Goal: Task Accomplishment & Management: Use online tool/utility

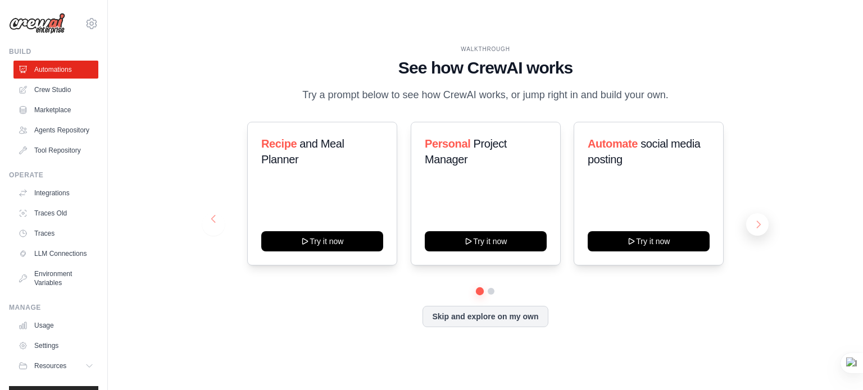
click at [752, 229] on button at bounding box center [757, 224] width 22 height 22
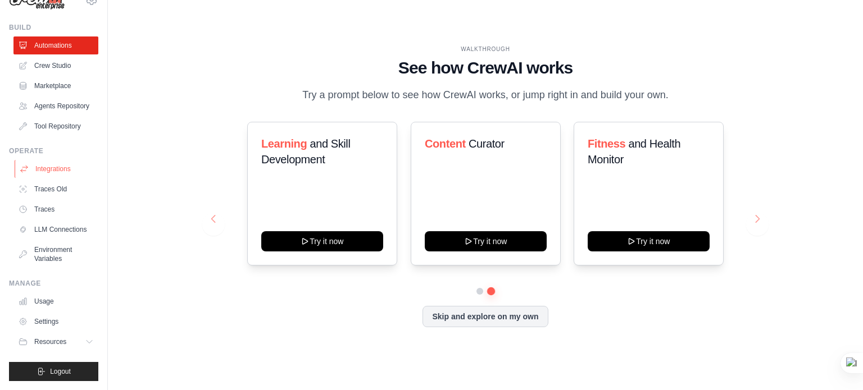
scroll to position [42, 0]
click at [443, 326] on button "Skip and explore on my own" at bounding box center [484, 315] width 125 height 21
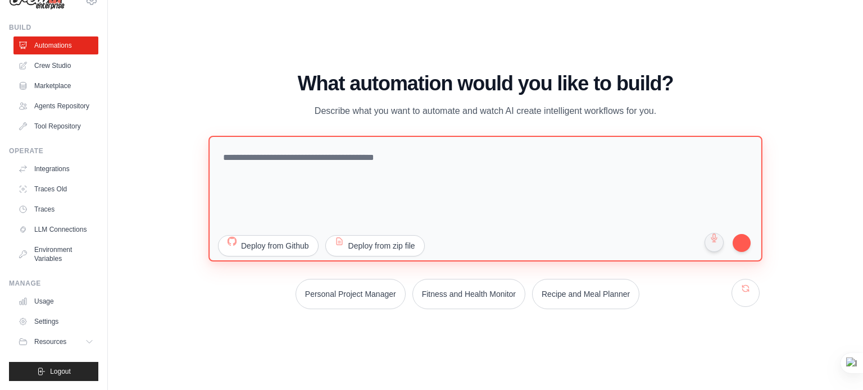
click at [269, 170] on textarea at bounding box center [485, 198] width 554 height 126
paste textarea "**********"
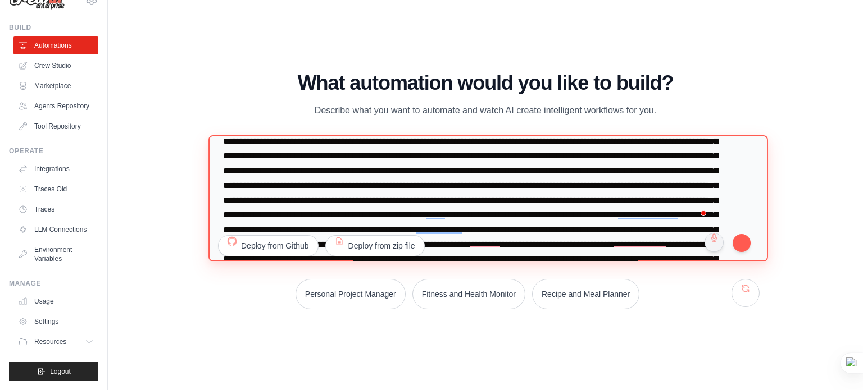
scroll to position [0, 0]
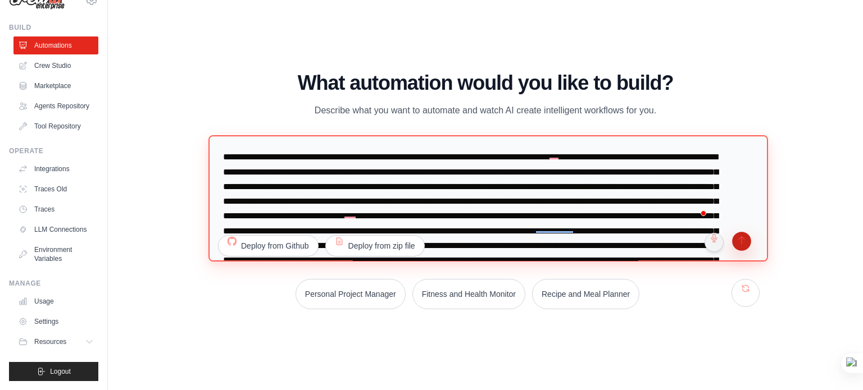
type textarea "**********"
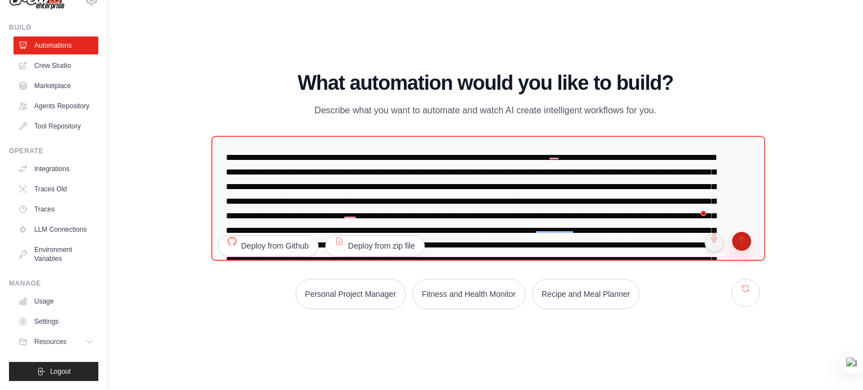
click at [743, 236] on button "submit" at bounding box center [742, 243] width 22 height 22
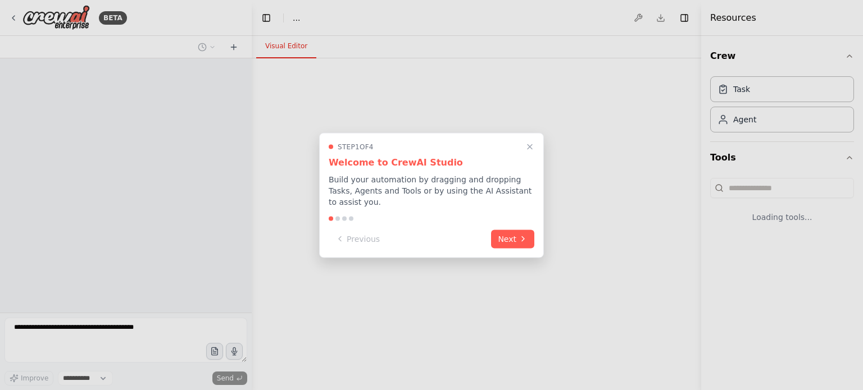
select select "****"
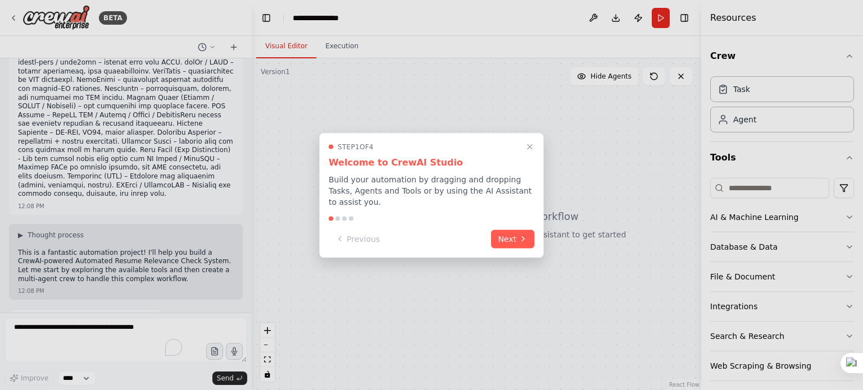
scroll to position [569, 0]
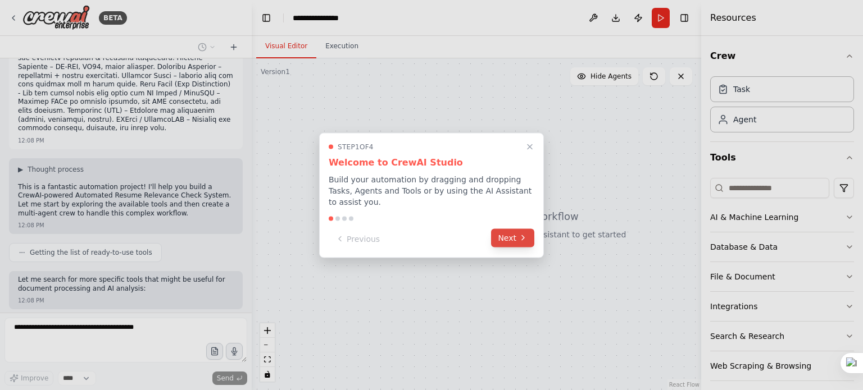
click at [501, 230] on button "Next" at bounding box center [512, 238] width 43 height 19
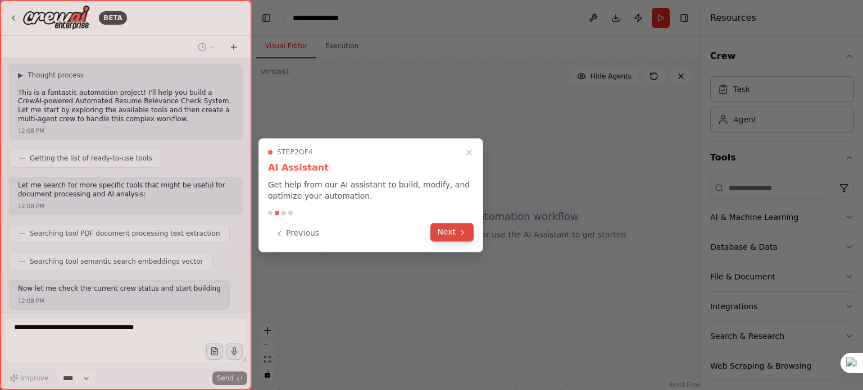
scroll to position [673, 0]
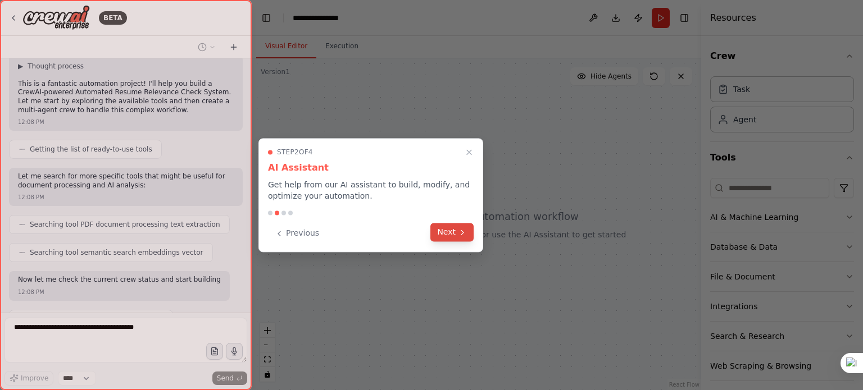
click at [468, 229] on button "Next" at bounding box center [451, 232] width 43 height 19
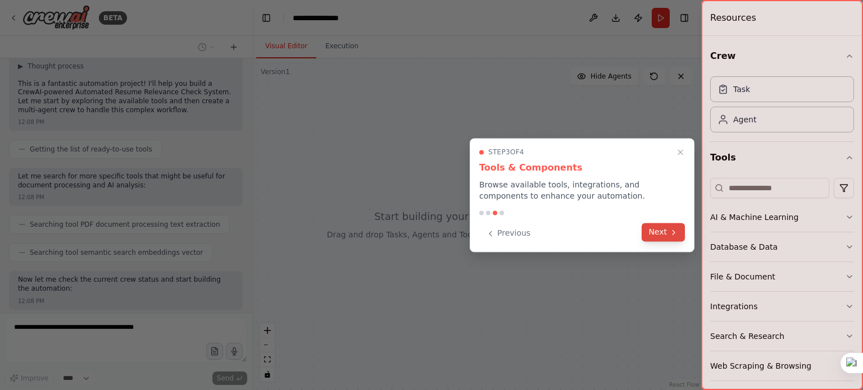
click at [647, 227] on button "Next" at bounding box center [662, 232] width 43 height 19
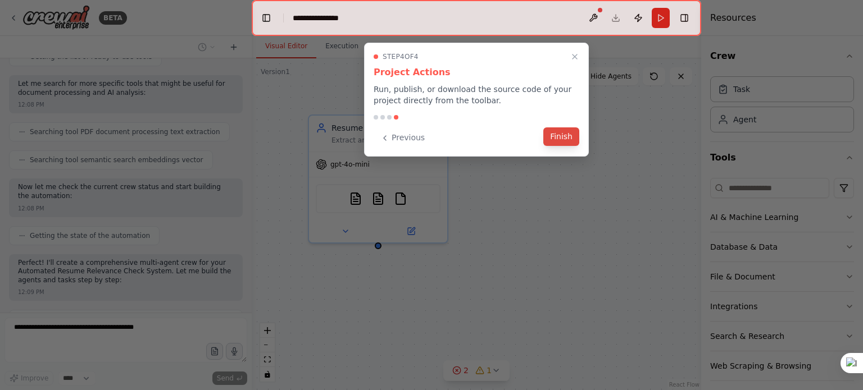
scroll to position [774, 0]
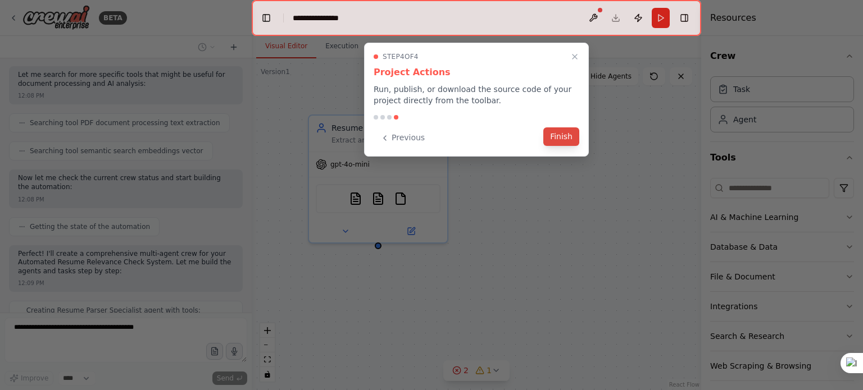
click at [564, 134] on button "Finish" at bounding box center [561, 136] width 36 height 19
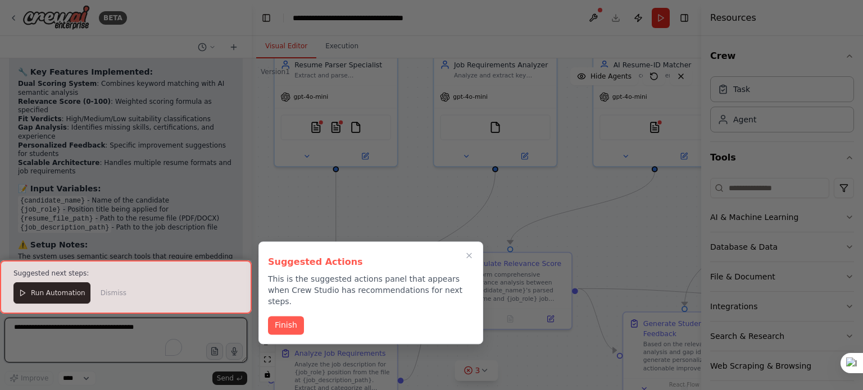
scroll to position [1823, 0]
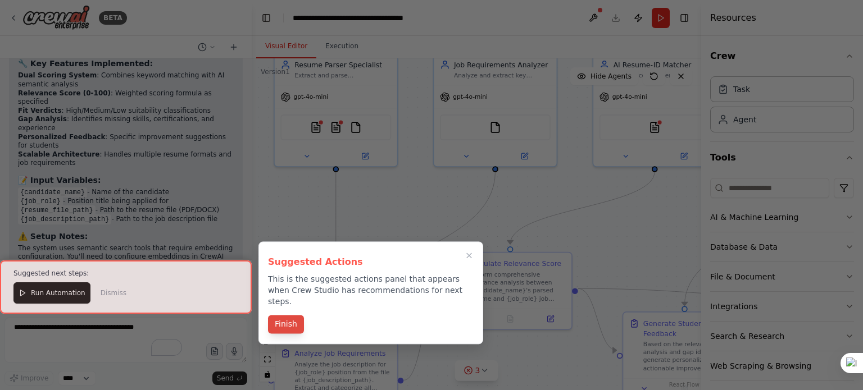
click at [277, 316] on button "Finish" at bounding box center [286, 324] width 36 height 19
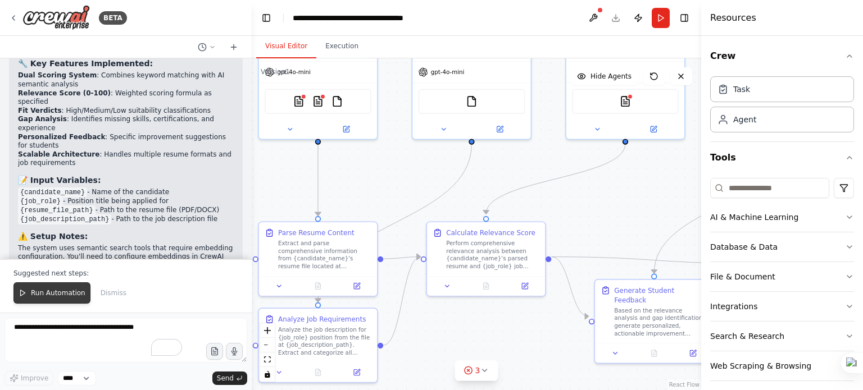
click at [65, 294] on span "Run Automation" at bounding box center [58, 293] width 54 height 9
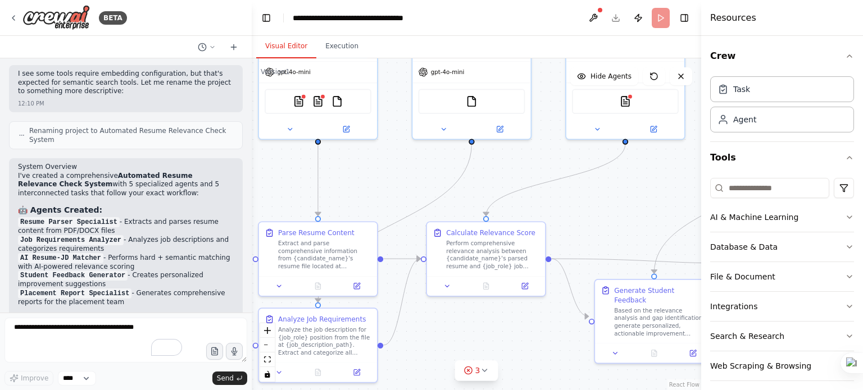
scroll to position [1447, 0]
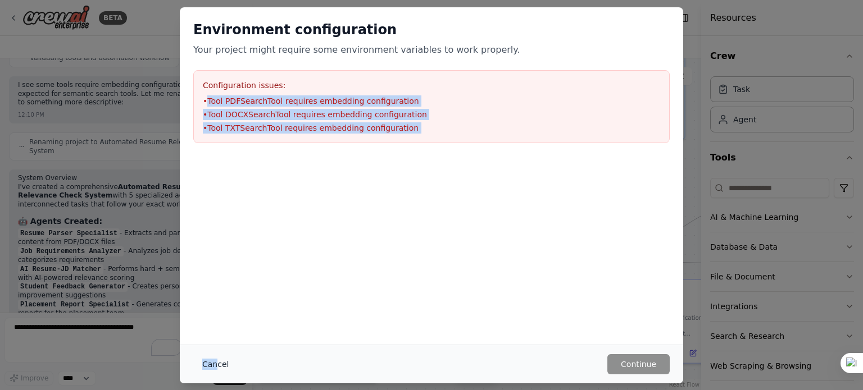
drag, startPoint x: 207, startPoint y: 103, endPoint x: 217, endPoint y: 357, distance: 254.6
click at [217, 357] on div "Environment configuration Your project might require some environment variables…" at bounding box center [431, 195] width 503 height 376
click at [217, 357] on button "Cancel" at bounding box center [215, 364] width 44 height 20
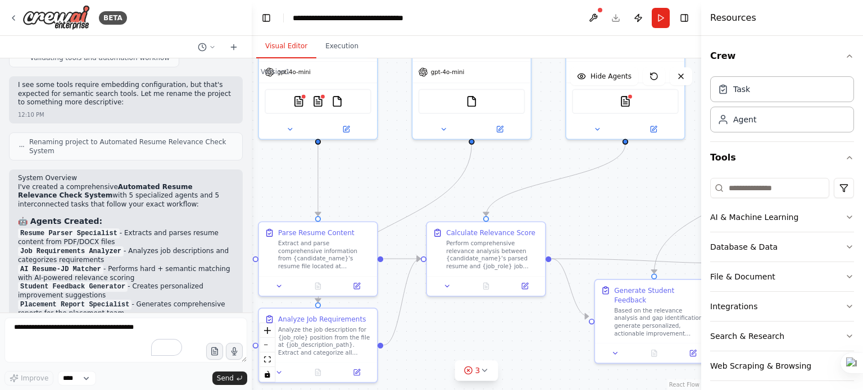
click at [217, 357] on button "button" at bounding box center [214, 351] width 17 height 17
click at [341, 75] on div "gpt-4o-mini" at bounding box center [318, 70] width 118 height 21
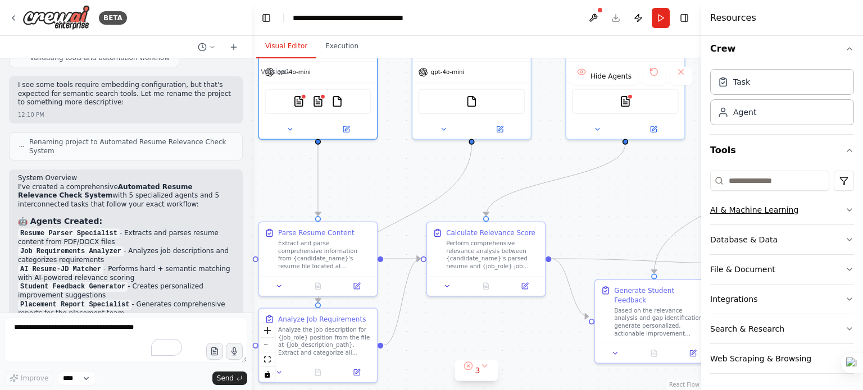
scroll to position [0, 0]
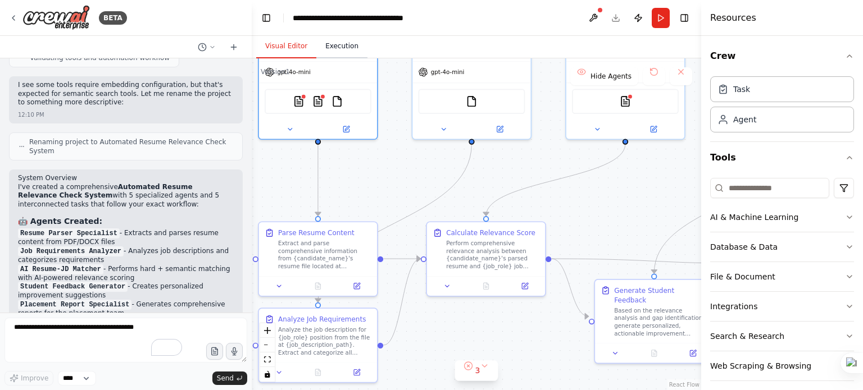
click at [338, 47] on button "Execution" at bounding box center [341, 47] width 51 height 24
click at [283, 46] on button "Visual Editor" at bounding box center [286, 47] width 60 height 24
click at [656, 22] on button "Run" at bounding box center [660, 18] width 18 height 20
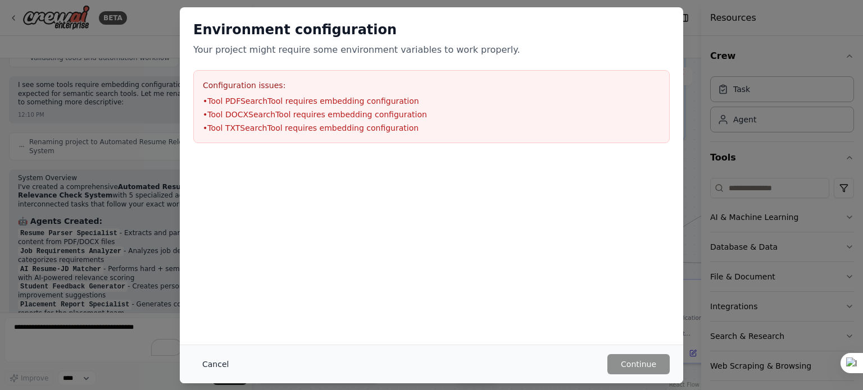
click at [212, 366] on button "Cancel" at bounding box center [215, 364] width 44 height 20
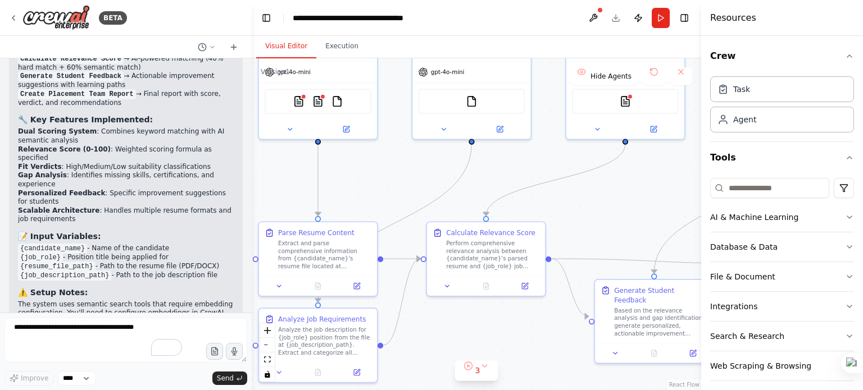
scroll to position [1769, 0]
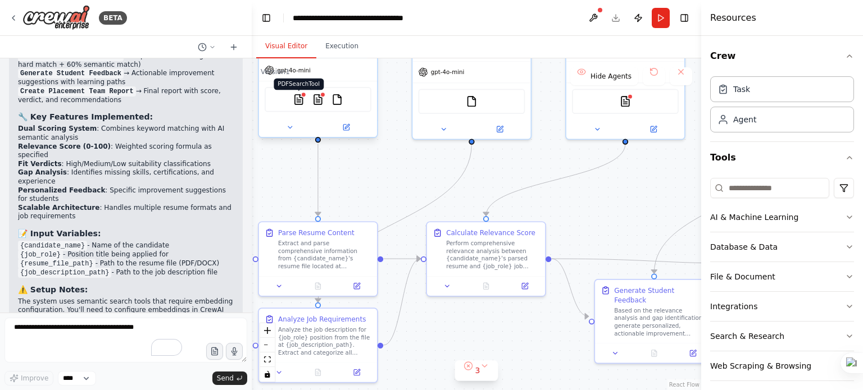
click at [298, 95] on img at bounding box center [299, 100] width 12 height 12
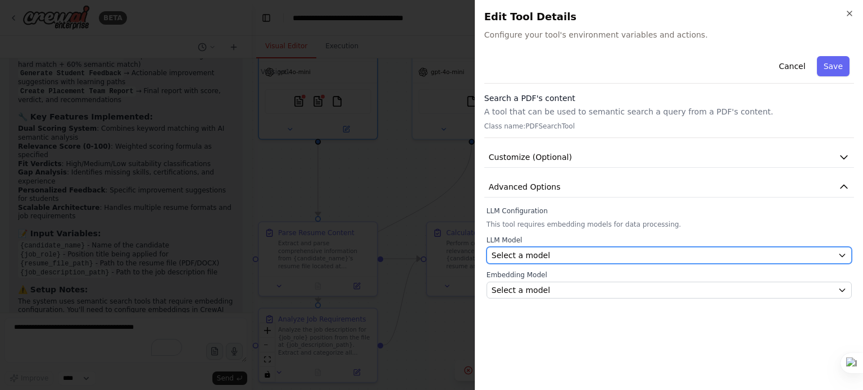
click at [535, 259] on span "Select a model" at bounding box center [520, 255] width 58 height 11
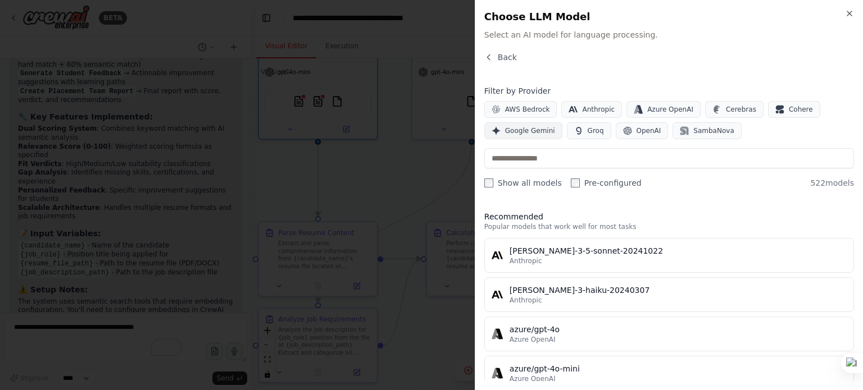
click at [531, 126] on span "Google Gemini" at bounding box center [530, 130] width 50 height 9
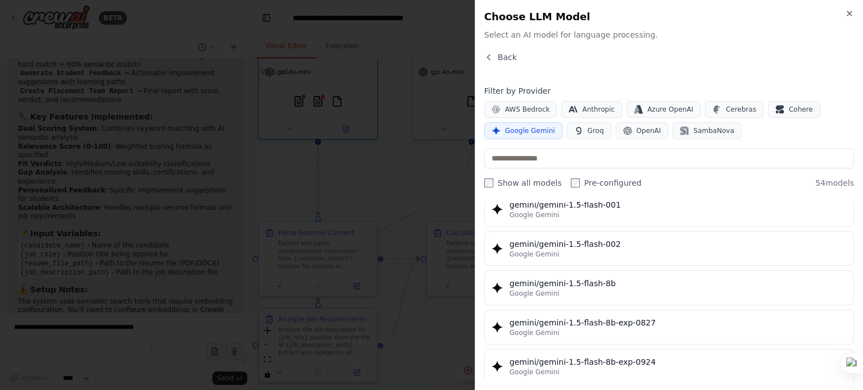
scroll to position [0, 0]
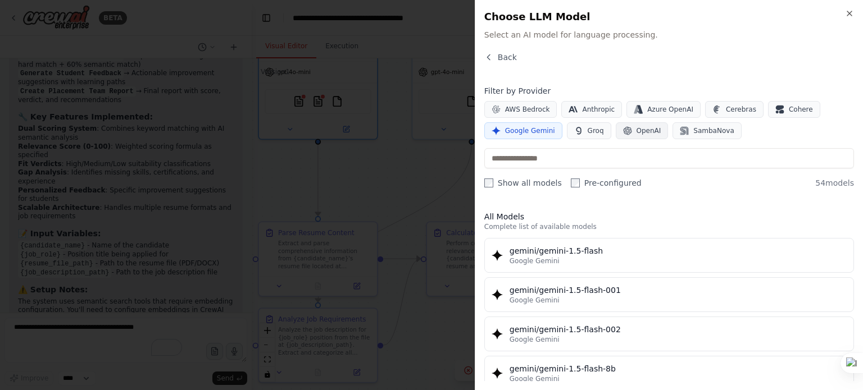
click at [641, 135] on button "OpenAI" at bounding box center [641, 130] width 53 height 17
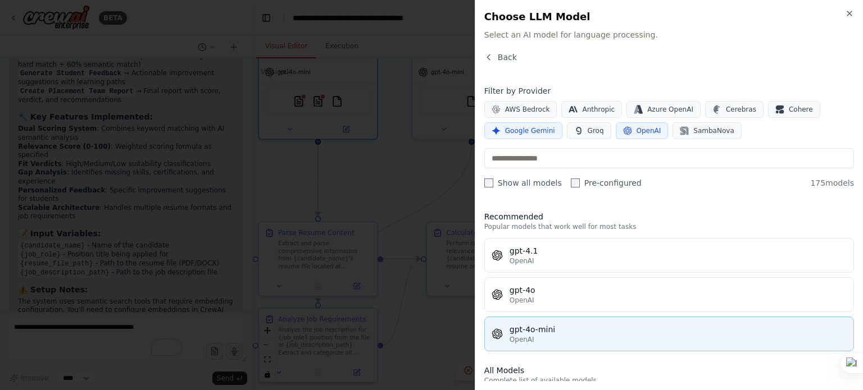
click at [558, 335] on div "OpenAI" at bounding box center [677, 339] width 337 height 9
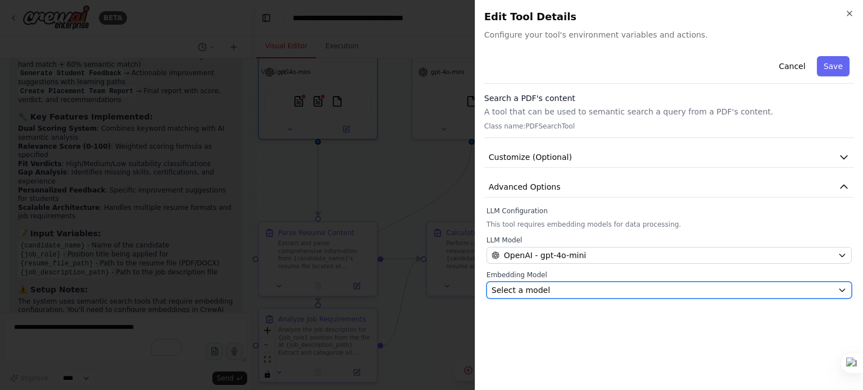
click at [544, 285] on div "Select a model" at bounding box center [661, 290] width 341 height 11
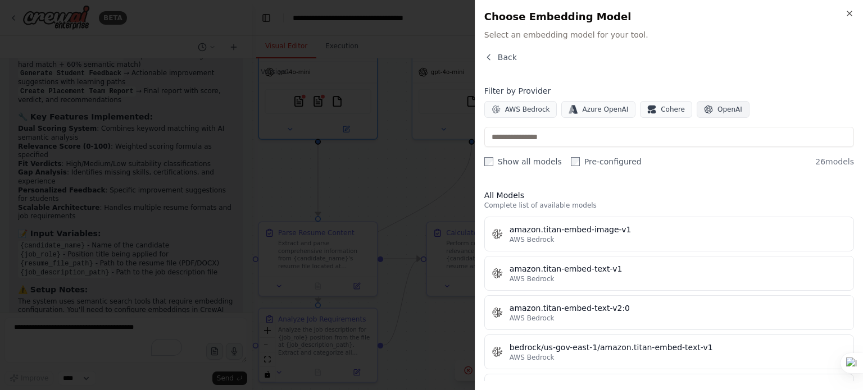
click at [696, 103] on button "OpenAI" at bounding box center [722, 109] width 53 height 17
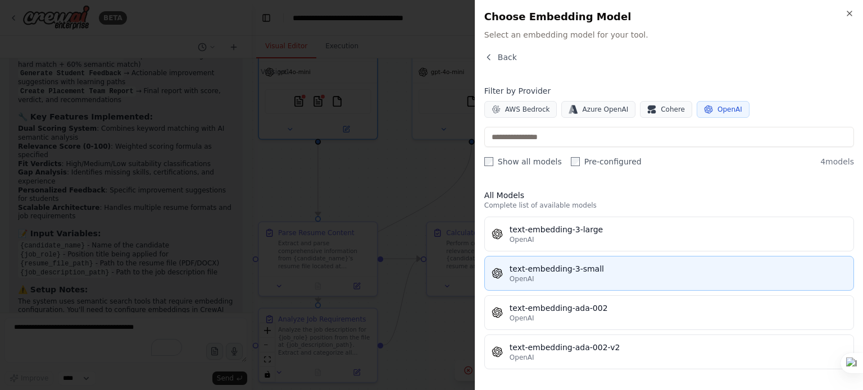
click at [645, 266] on div "text-embedding-3-small" at bounding box center [677, 268] width 337 height 11
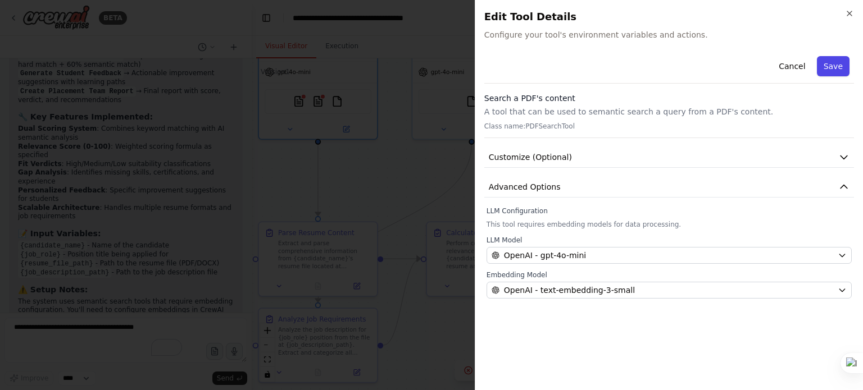
click at [840, 65] on button "Save" at bounding box center [833, 66] width 33 height 20
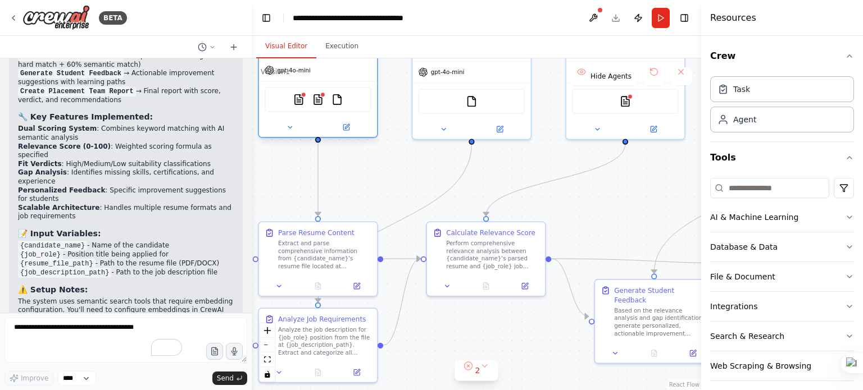
click at [306, 103] on div "PDFSearchTool DOCXSearchTool FileReadTool" at bounding box center [317, 99] width 107 height 25
click at [310, 82] on div "PDFSearchTool DOCXSearchTool FileReadTool" at bounding box center [318, 99] width 118 height 37
click at [298, 94] on img at bounding box center [299, 100] width 12 height 12
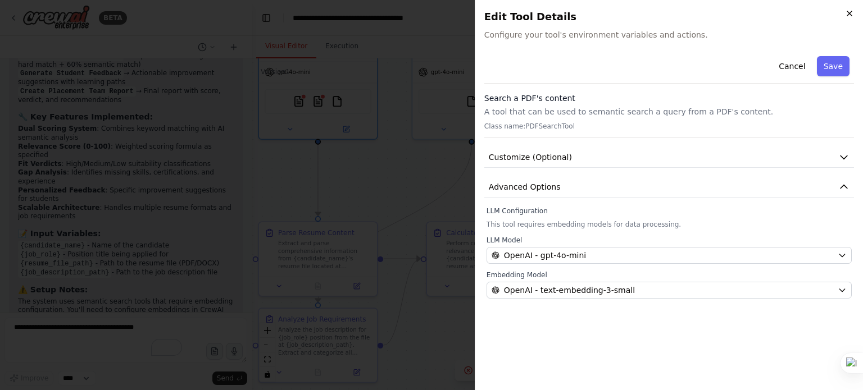
click at [851, 9] on icon "button" at bounding box center [849, 13] width 9 height 9
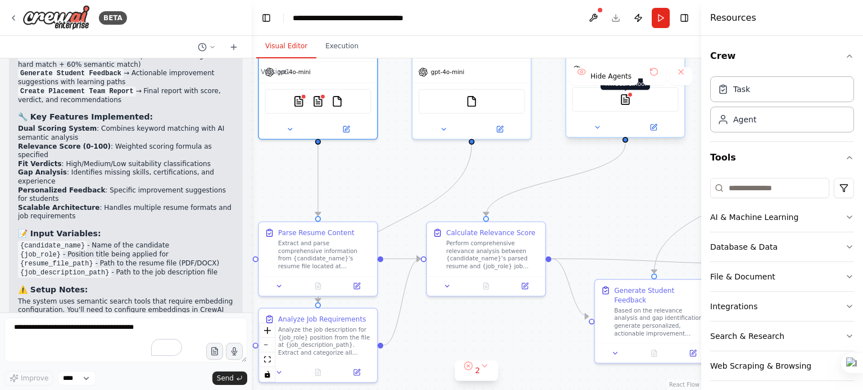
click at [627, 101] on img at bounding box center [625, 100] width 12 height 12
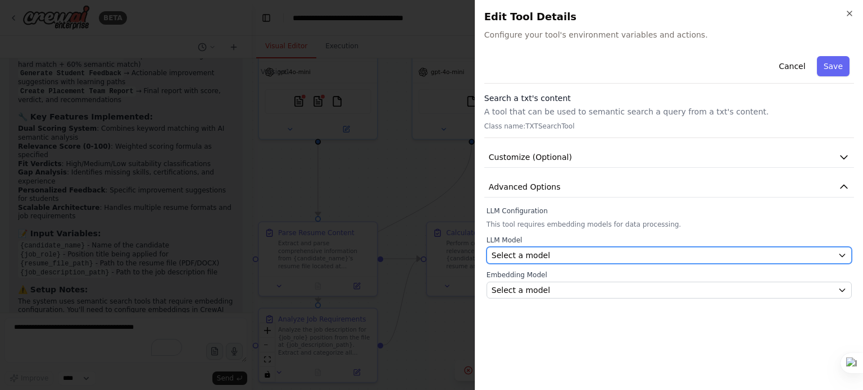
click at [587, 247] on button "Select a model" at bounding box center [668, 255] width 365 height 17
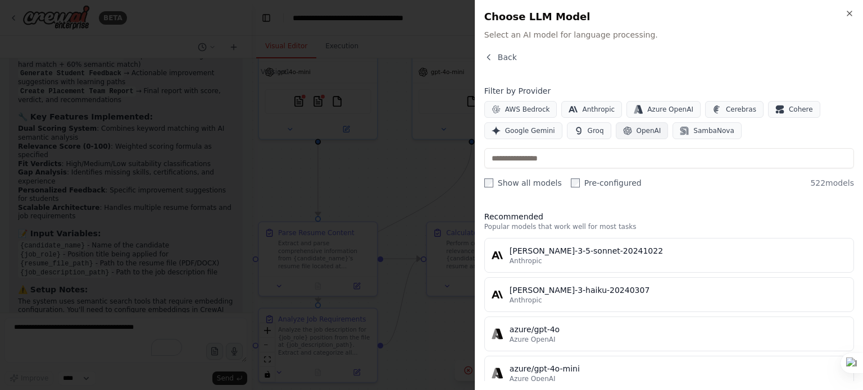
click at [627, 128] on button "OpenAI" at bounding box center [641, 130] width 53 height 17
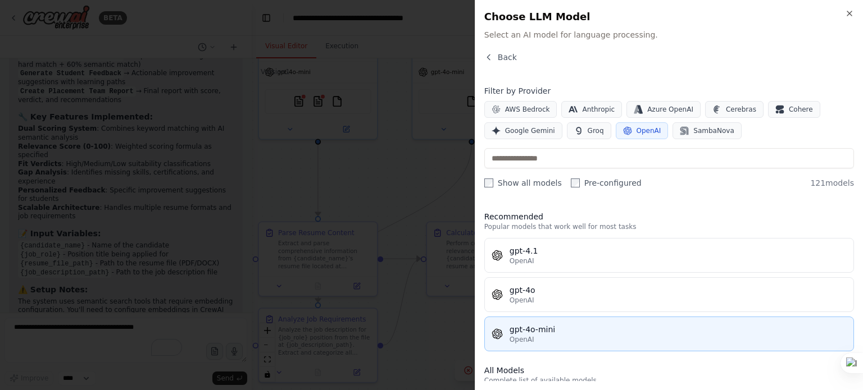
click at [608, 333] on div "gpt-4o-mini" at bounding box center [677, 329] width 337 height 11
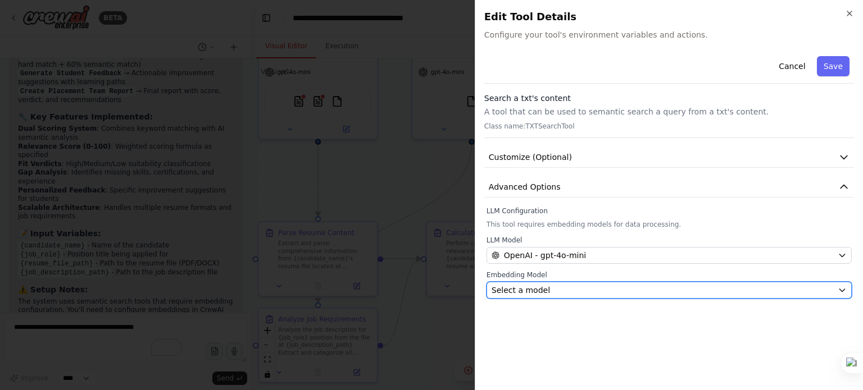
click at [606, 286] on div "Select a model" at bounding box center [661, 290] width 341 height 11
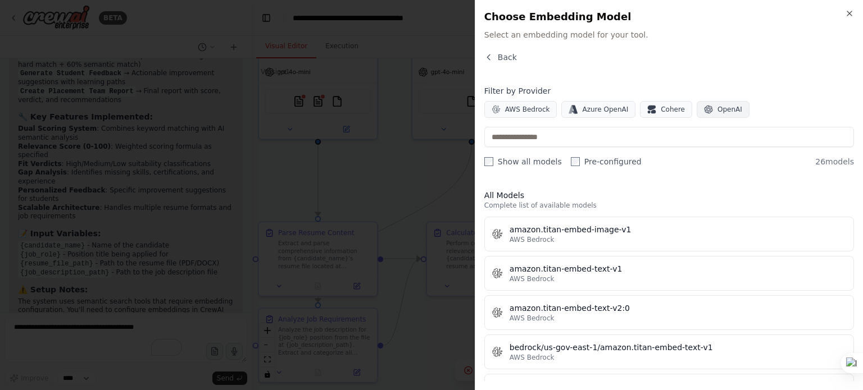
click at [704, 107] on icon "button" at bounding box center [708, 109] width 9 height 9
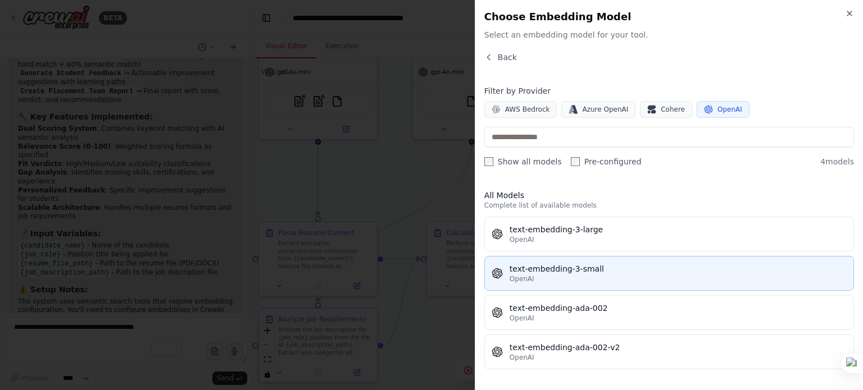
click at [642, 263] on div "text-embedding-3-small" at bounding box center [677, 268] width 337 height 11
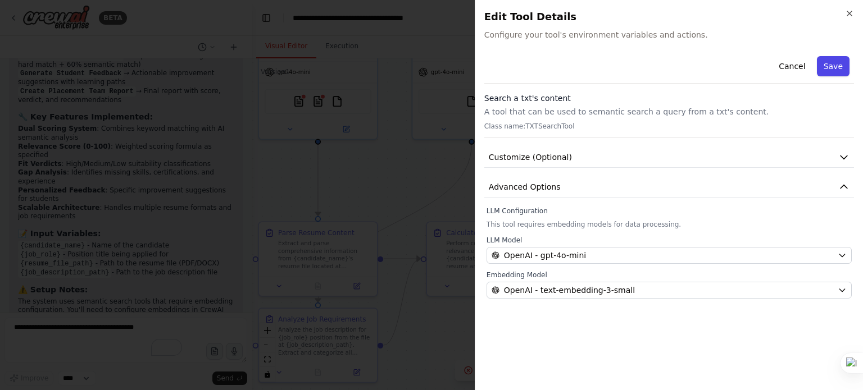
click at [833, 60] on button "Save" at bounding box center [833, 66] width 33 height 20
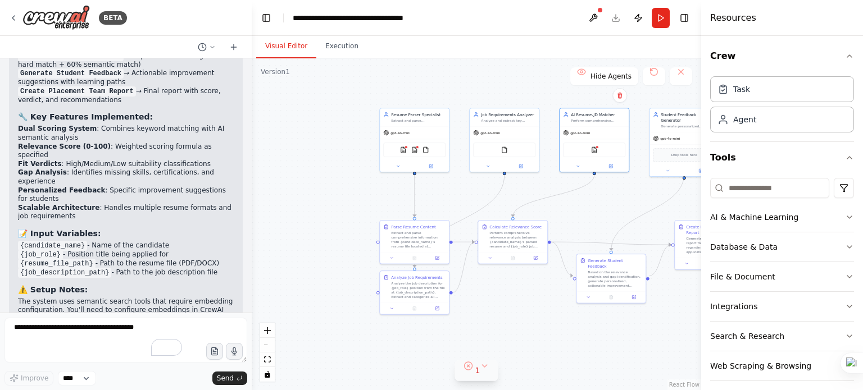
click at [472, 372] on div "1" at bounding box center [472, 370] width 16 height 11
click at [558, 343] on button at bounding box center [567, 341] width 19 height 13
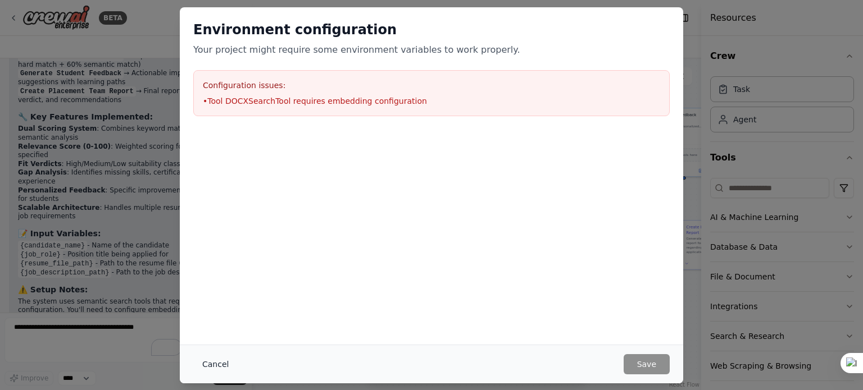
click at [209, 366] on button "Cancel" at bounding box center [215, 364] width 44 height 20
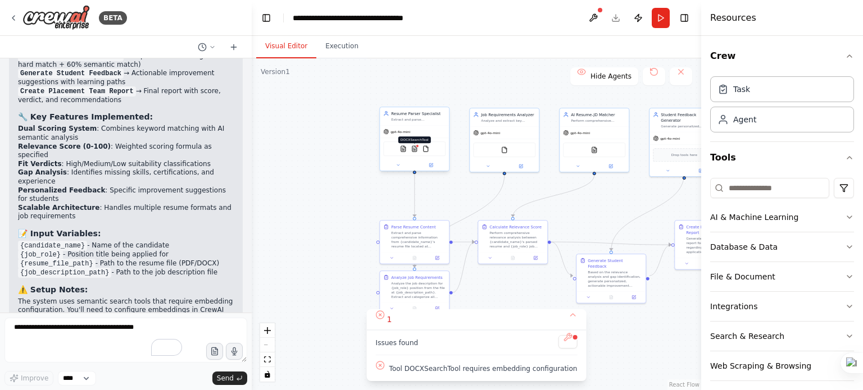
click at [416, 149] on img at bounding box center [414, 148] width 7 height 7
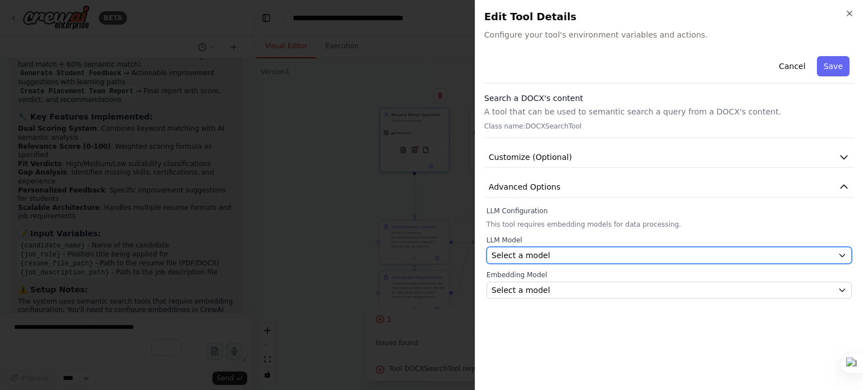
click at [601, 251] on div "Select a model" at bounding box center [661, 255] width 341 height 11
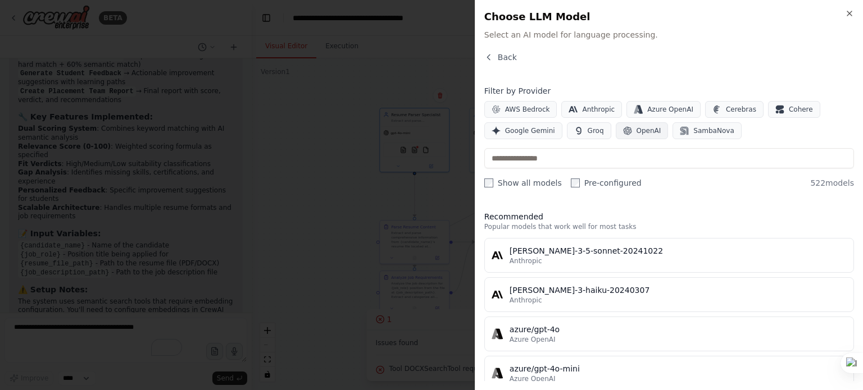
click at [636, 128] on span "OpenAI" at bounding box center [648, 130] width 25 height 9
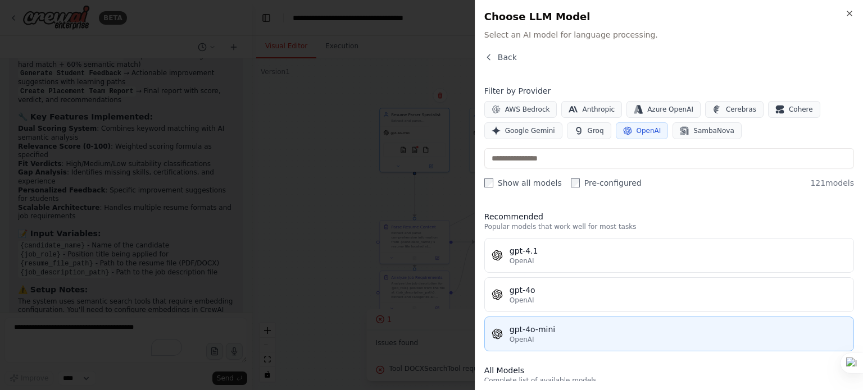
click at [519, 331] on div "gpt-4o-mini" at bounding box center [677, 329] width 337 height 11
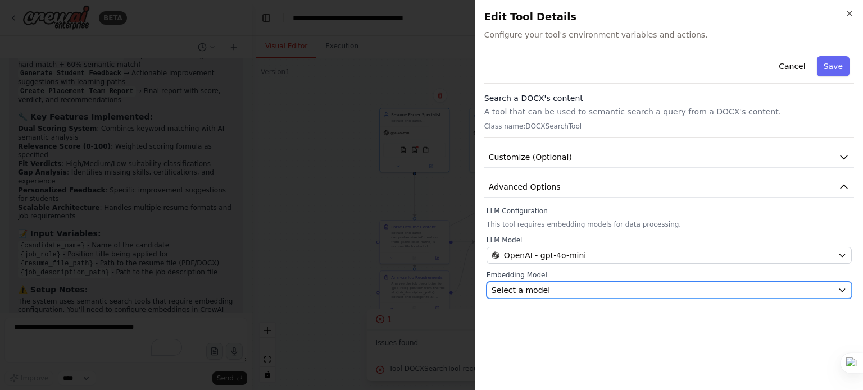
click at [545, 287] on div "Select a model" at bounding box center [661, 290] width 341 height 11
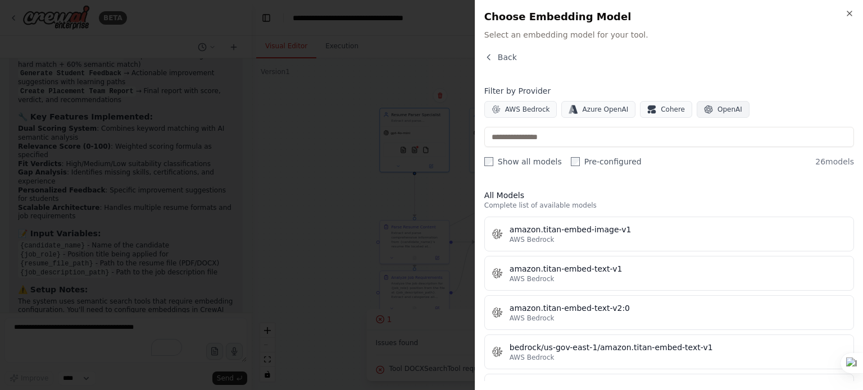
click at [704, 113] on icon "button" at bounding box center [708, 109] width 9 height 9
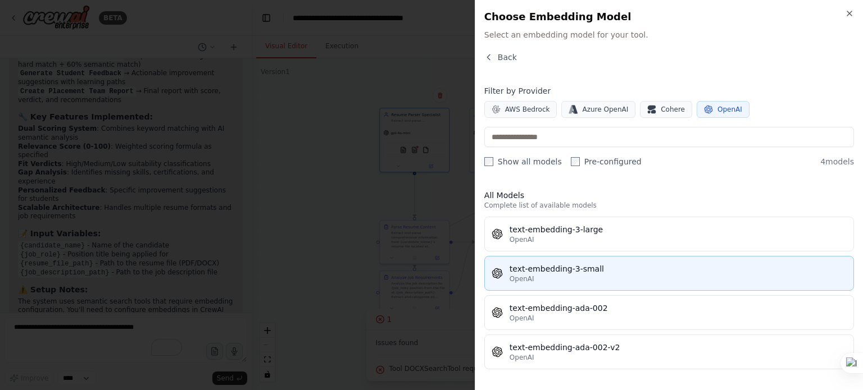
click at [579, 271] on div "text-embedding-3-small" at bounding box center [677, 268] width 337 height 11
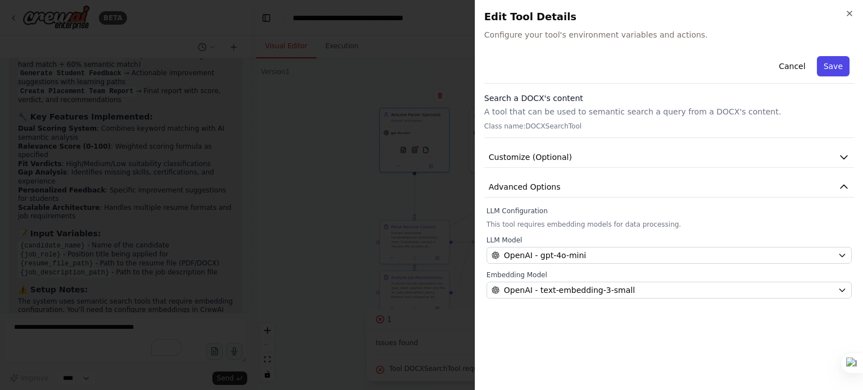
click at [844, 61] on button "Save" at bounding box center [833, 66] width 33 height 20
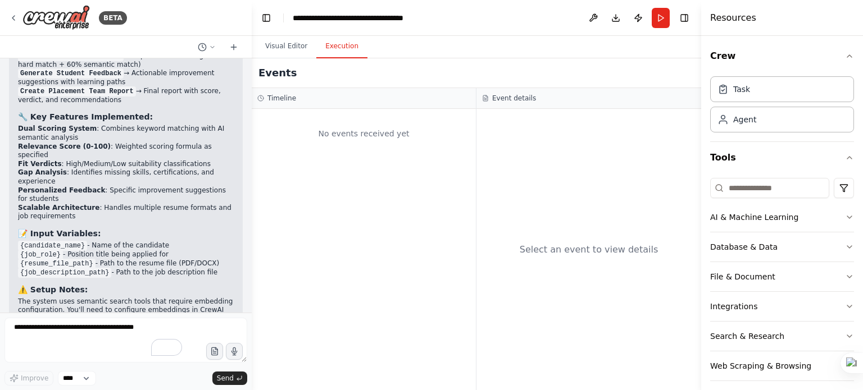
click at [346, 37] on button "Execution" at bounding box center [341, 47] width 51 height 24
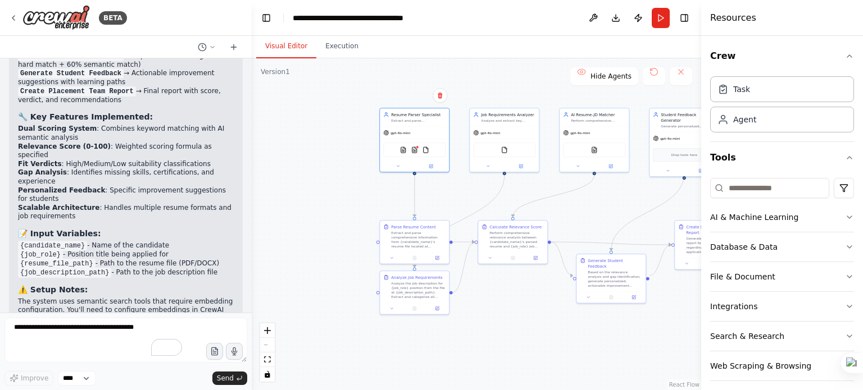
click at [289, 43] on button "Visual Editor" at bounding box center [286, 47] width 60 height 24
click at [658, 21] on button "Run" at bounding box center [660, 18] width 18 height 20
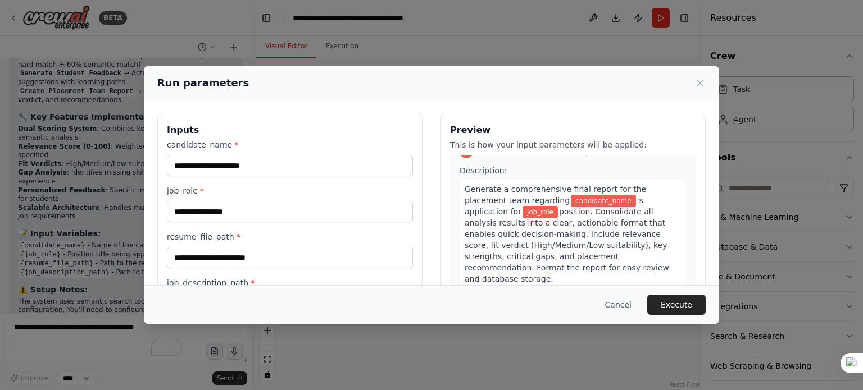
scroll to position [1148, 0]
click at [370, 171] on input "candidate_name *" at bounding box center [290, 165] width 246 height 21
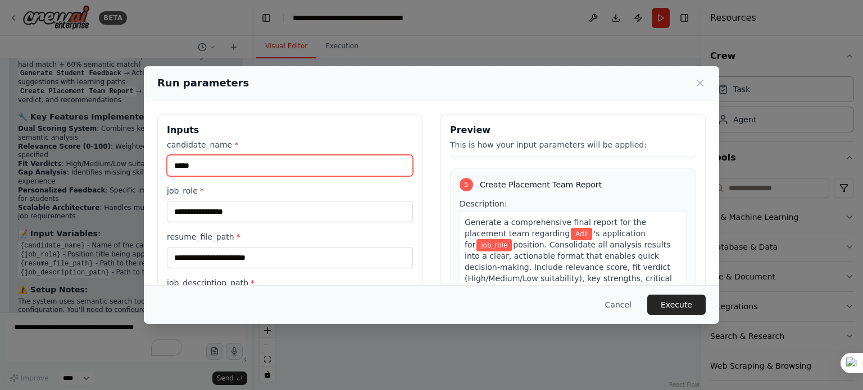
scroll to position [1125, 0]
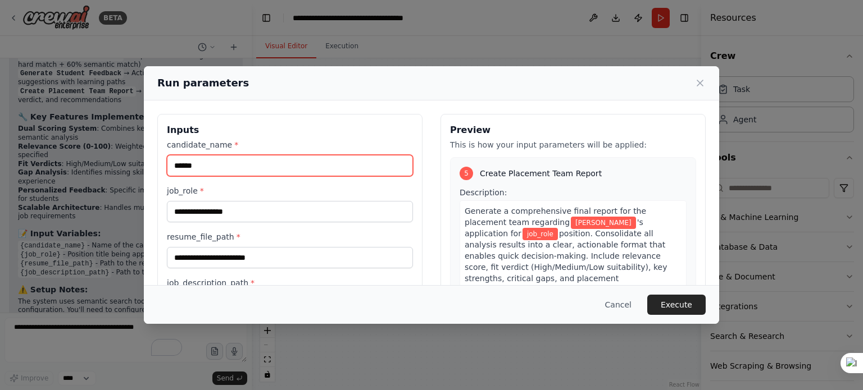
type input "******"
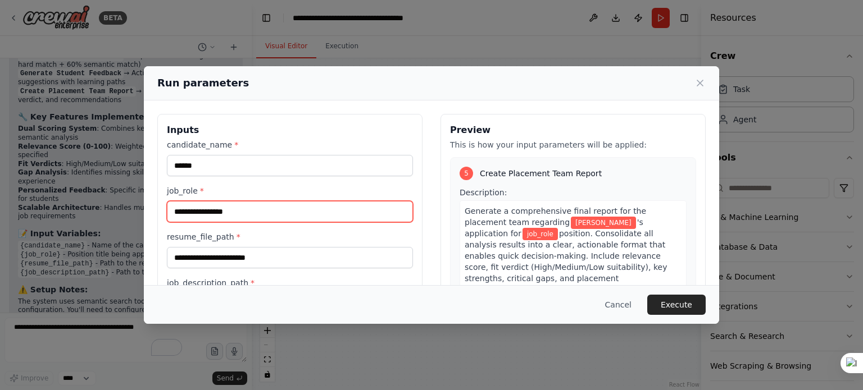
click at [345, 209] on input "job_role *" at bounding box center [290, 211] width 246 height 21
type input "*******"
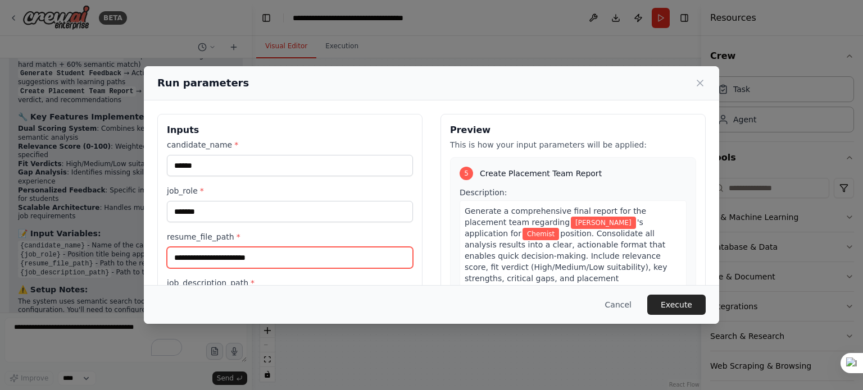
click at [305, 249] on input "resume_file_path *" at bounding box center [290, 257] width 246 height 21
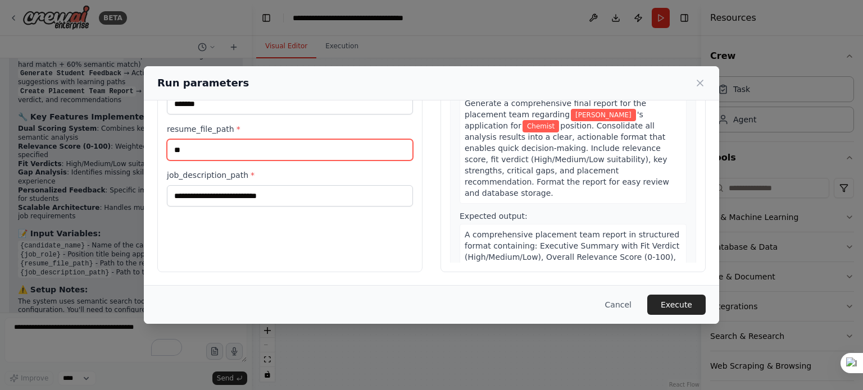
click at [244, 143] on input "**" at bounding box center [290, 149] width 246 height 21
type input "*"
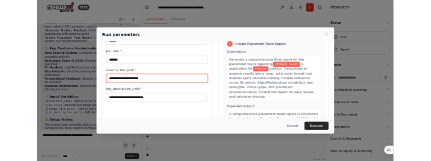
scroll to position [67, 0]
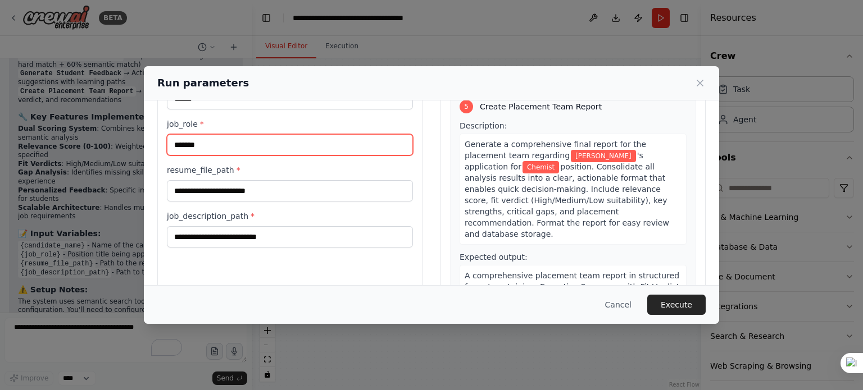
click at [232, 149] on input "*******" at bounding box center [290, 144] width 246 height 21
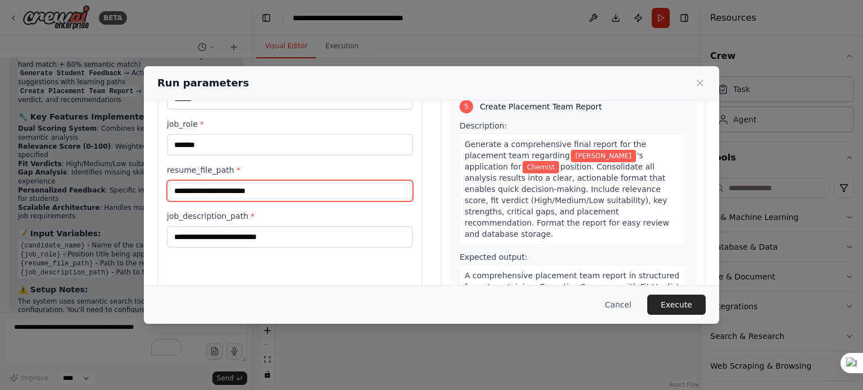
click at [240, 193] on input "resume_file_path *" at bounding box center [290, 190] width 246 height 21
type input "*"
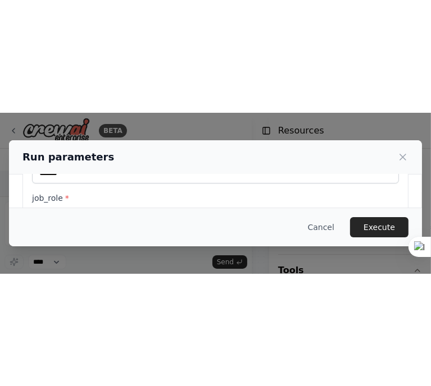
scroll to position [2235, 0]
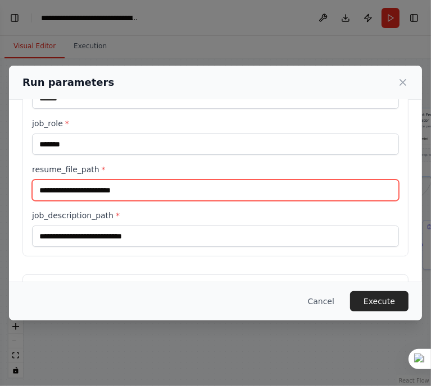
click at [106, 186] on input "resume_file_path *" at bounding box center [215, 190] width 367 height 21
paste input "**********"
type input "**********"
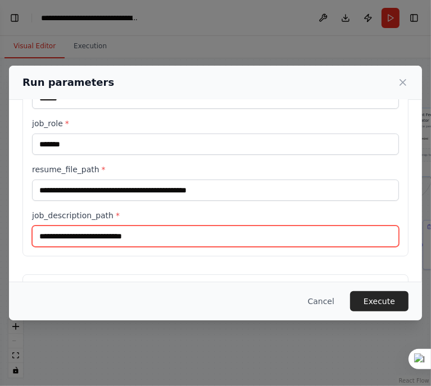
click at [94, 235] on input "job_description_path *" at bounding box center [215, 236] width 367 height 21
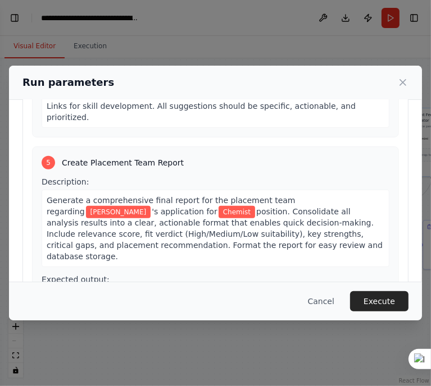
scroll to position [0, 0]
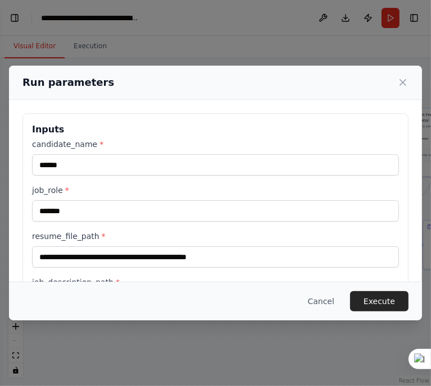
type input "**********"
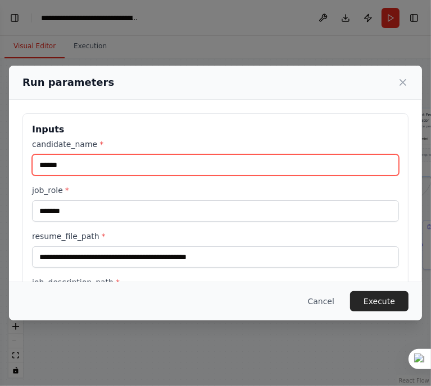
click at [180, 162] on input "******" at bounding box center [215, 164] width 367 height 21
type input "*"
type input "******"
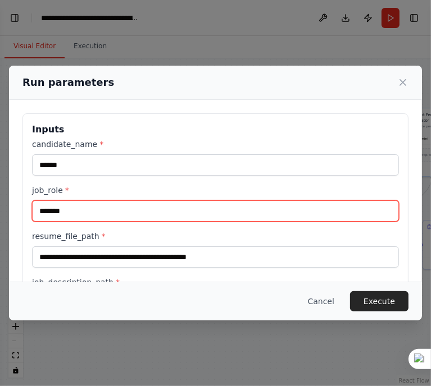
click at [154, 215] on input "*******" at bounding box center [215, 210] width 367 height 21
type input "*"
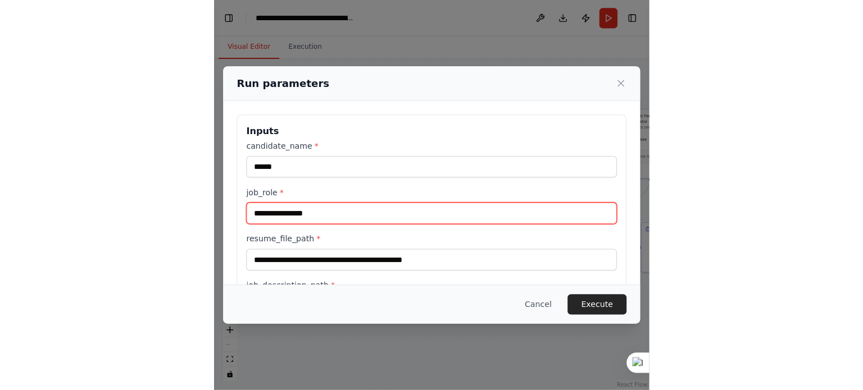
scroll to position [337, 0]
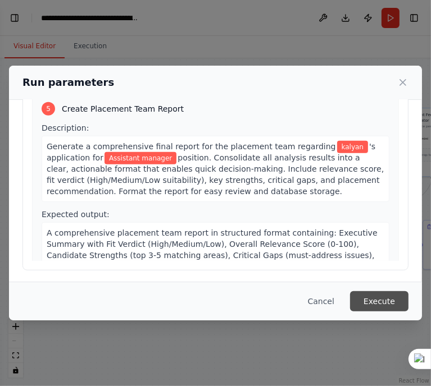
type input "**********"
click at [374, 310] on button "Execute" at bounding box center [379, 301] width 58 height 20
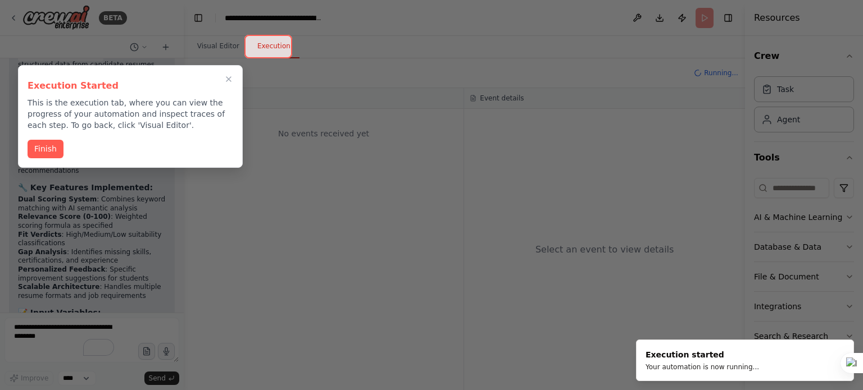
scroll to position [1769, 0]
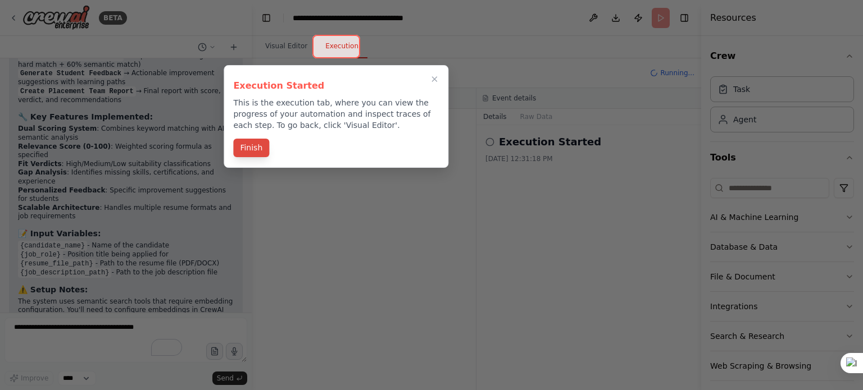
click at [257, 149] on button "Finish" at bounding box center [251, 148] width 36 height 19
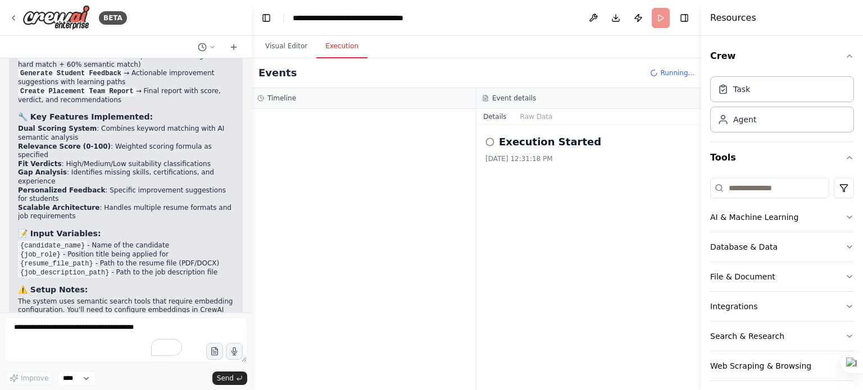
click at [491, 141] on icon at bounding box center [489, 142] width 9 height 9
click at [532, 114] on button "Raw Data" at bounding box center [536, 117] width 46 height 16
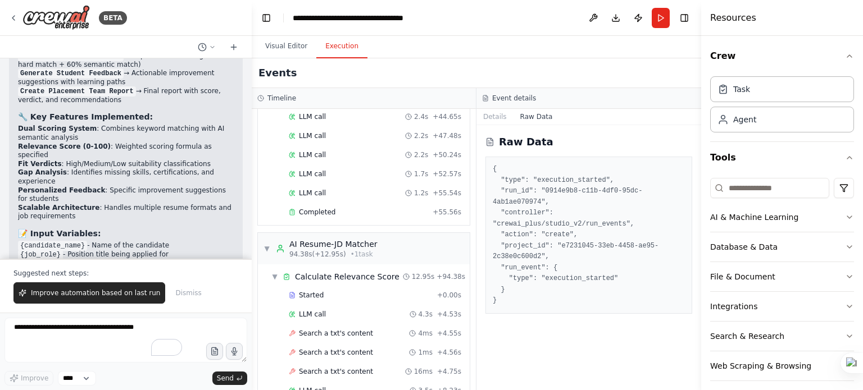
scroll to position [1182, 0]
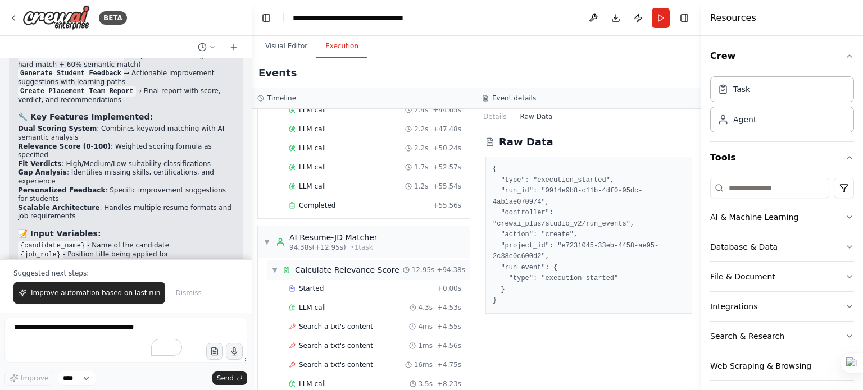
click at [330, 264] on div "Calculate Relevance Score" at bounding box center [347, 269] width 104 height 11
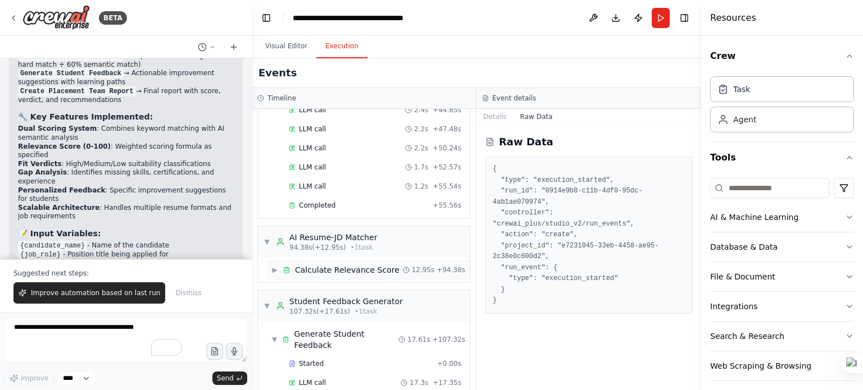
click at [330, 264] on div "Calculate Relevance Score" at bounding box center [347, 269] width 104 height 11
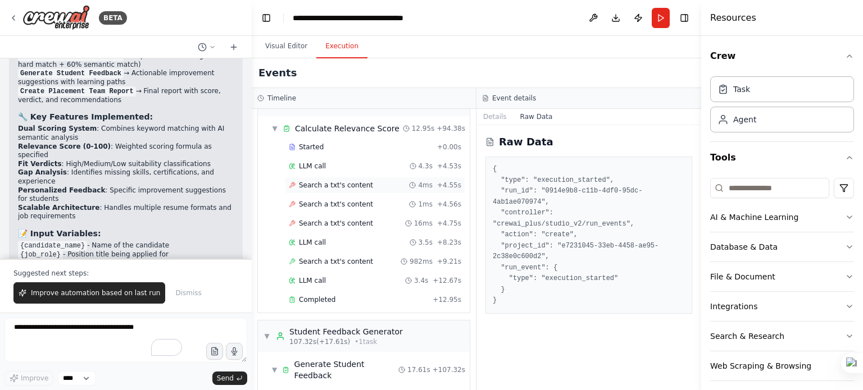
scroll to position [1323, 0]
click at [355, 295] on div "Completed" at bounding box center [358, 299] width 139 height 9
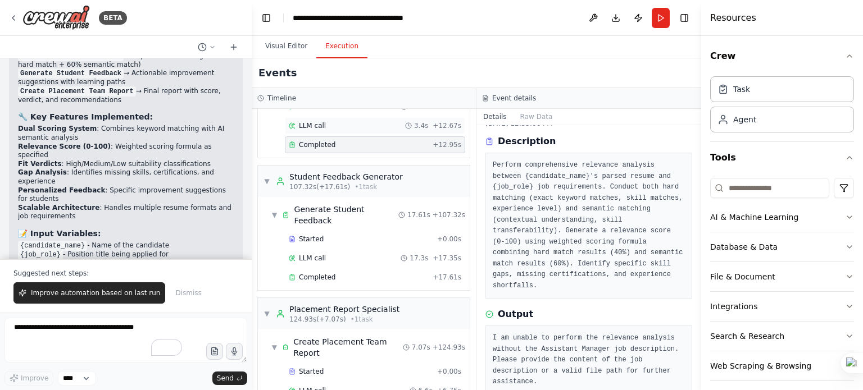
scroll to position [1479, 0]
click at [353, 203] on div "Generate Student Feedback" at bounding box center [346, 214] width 104 height 22
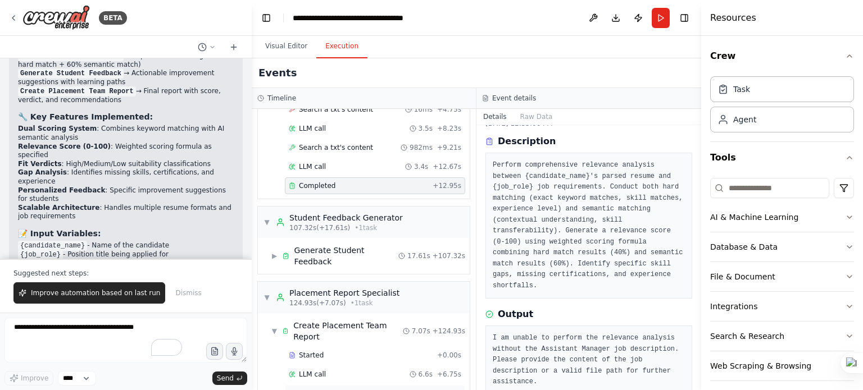
click at [375, 389] on div "Completed" at bounding box center [361, 393] width 144 height 9
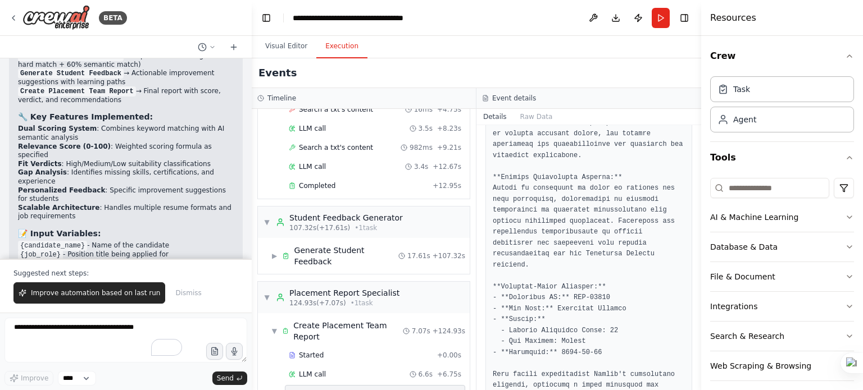
scroll to position [714, 0]
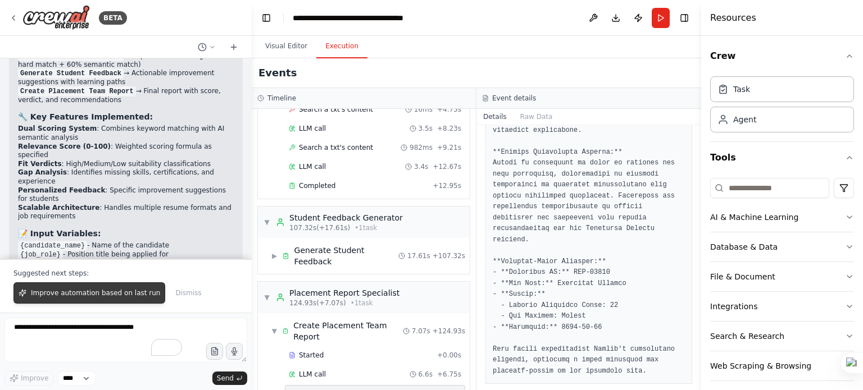
click at [34, 295] on span "Improve automation based on last run" at bounding box center [95, 293] width 129 height 9
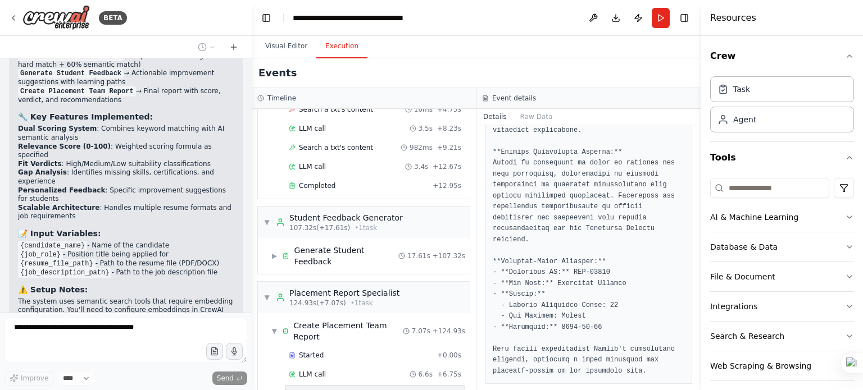
scroll to position [1799, 0]
